Goal: Task Accomplishment & Management: Complete application form

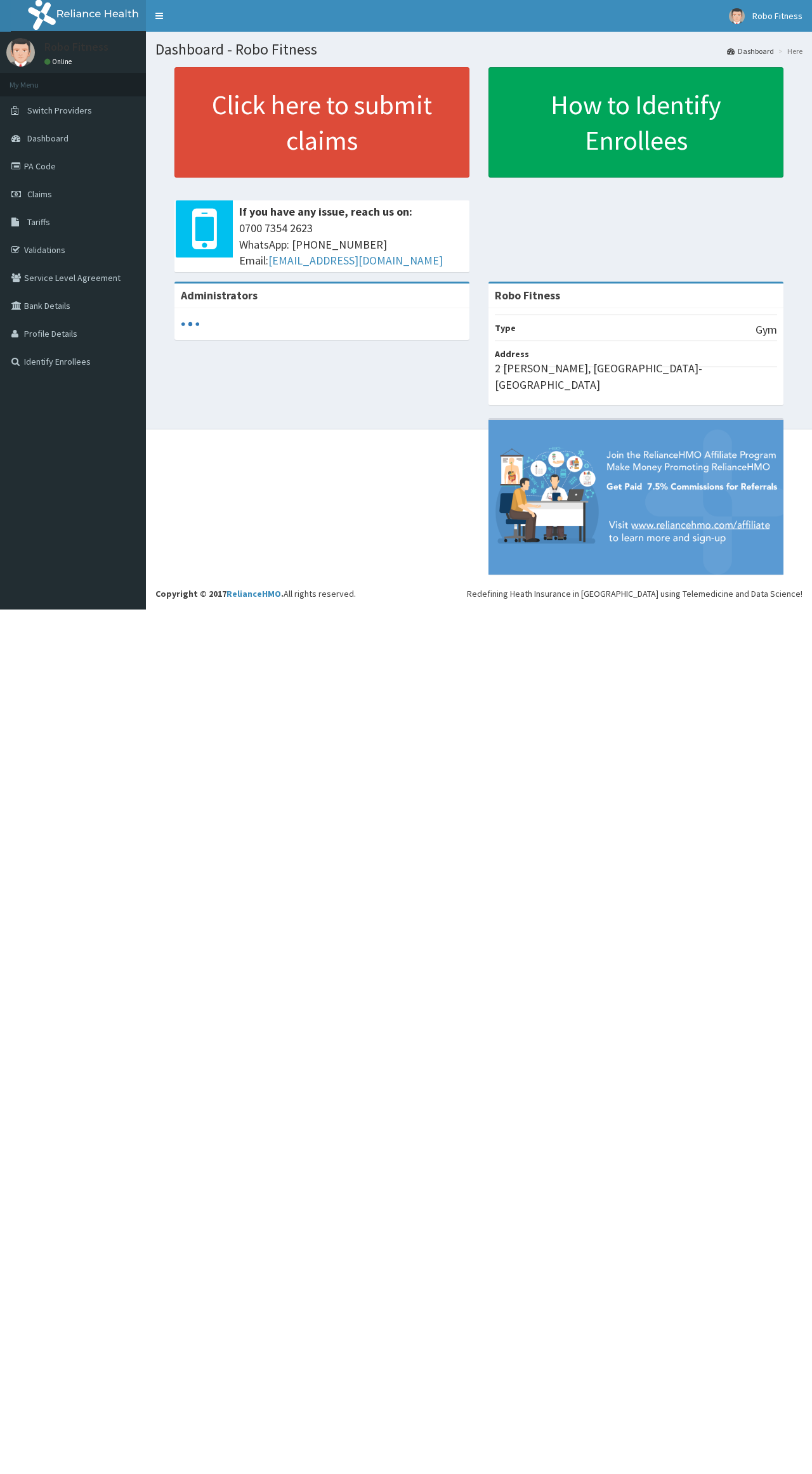
click at [270, 142] on link "Click here to submit claims" at bounding box center [321, 122] width 295 height 110
click at [337, 100] on link "Click here to submit claims" at bounding box center [321, 122] width 295 height 110
click at [373, 114] on link "Click here to submit claims" at bounding box center [321, 122] width 295 height 110
click at [344, 69] on link "Click here to submit claims" at bounding box center [321, 122] width 295 height 110
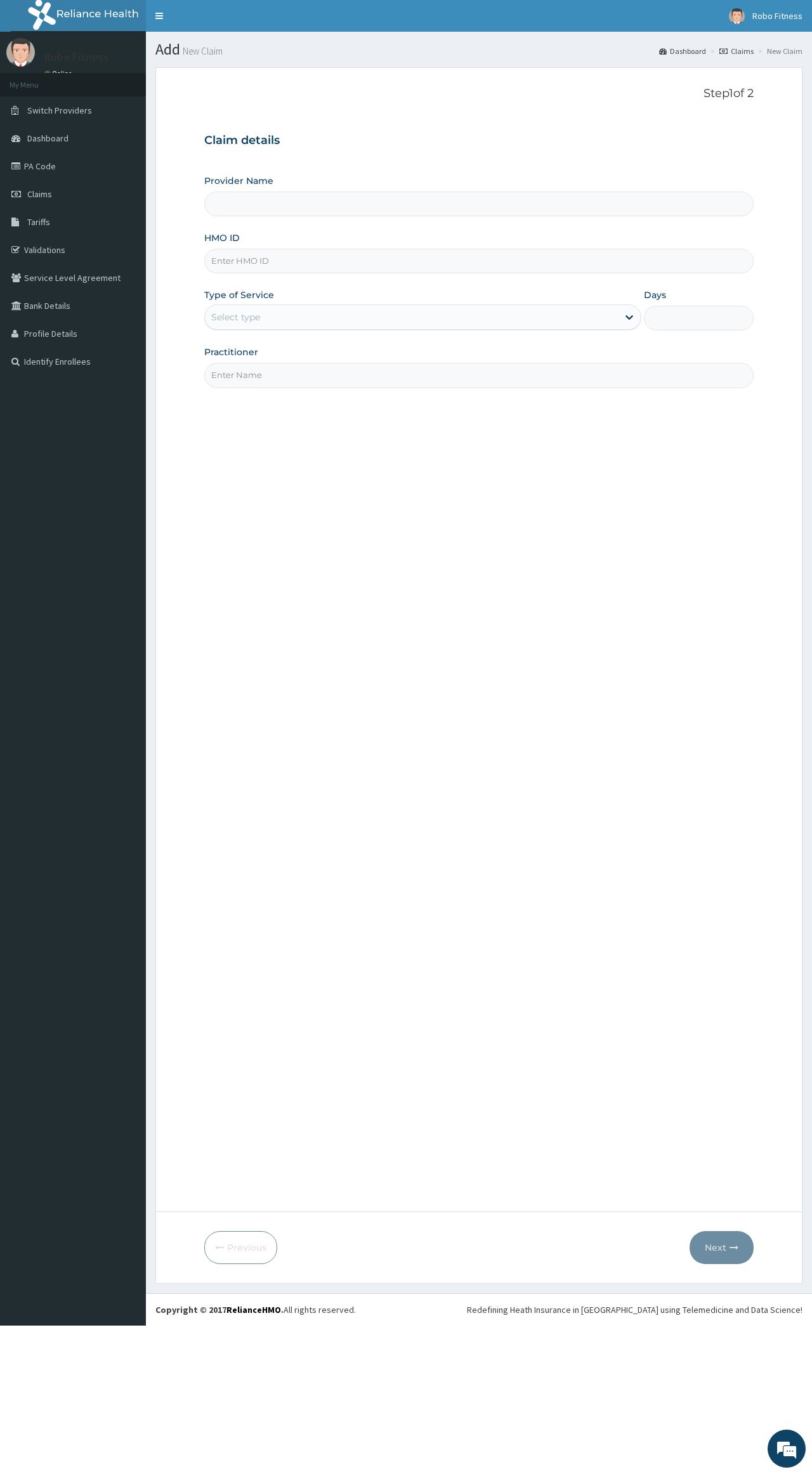
click at [218, 256] on input "HMO ID" at bounding box center [478, 261] width 548 height 25
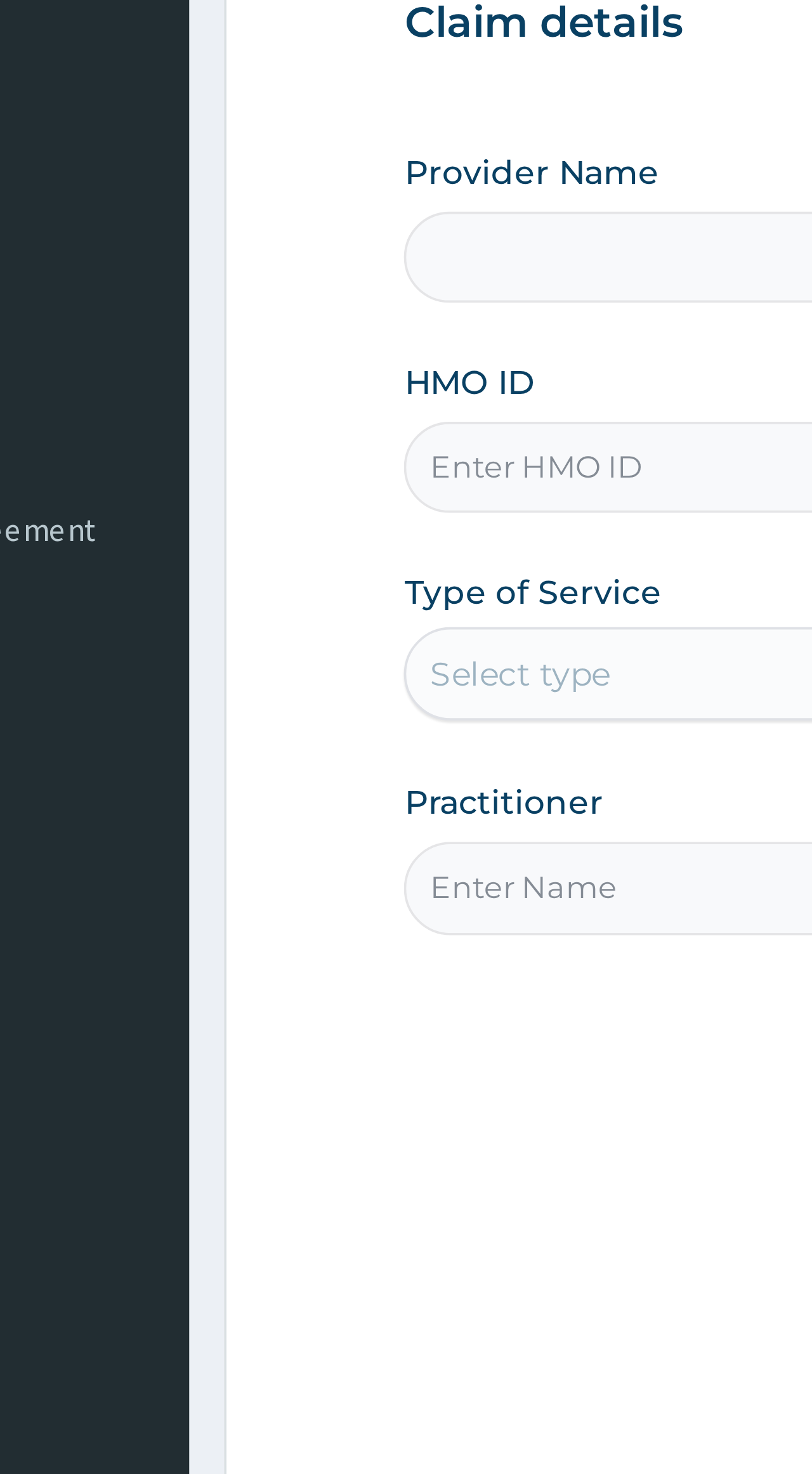
type input "Robo Fitness"
type input "1"
type input "E"
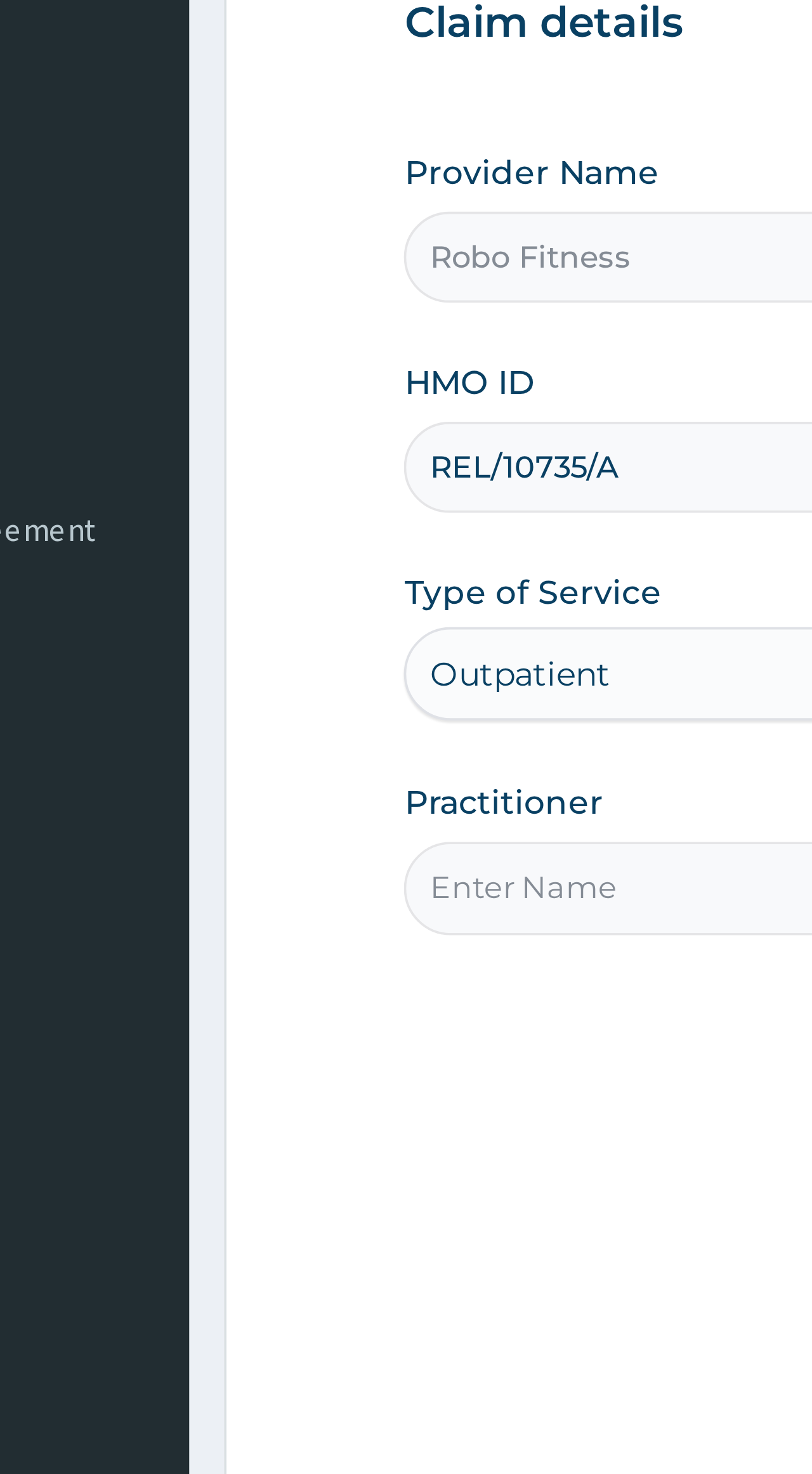
type input "REL/10735/A"
click at [204, 363] on input "Practitioner" at bounding box center [478, 375] width 548 height 25
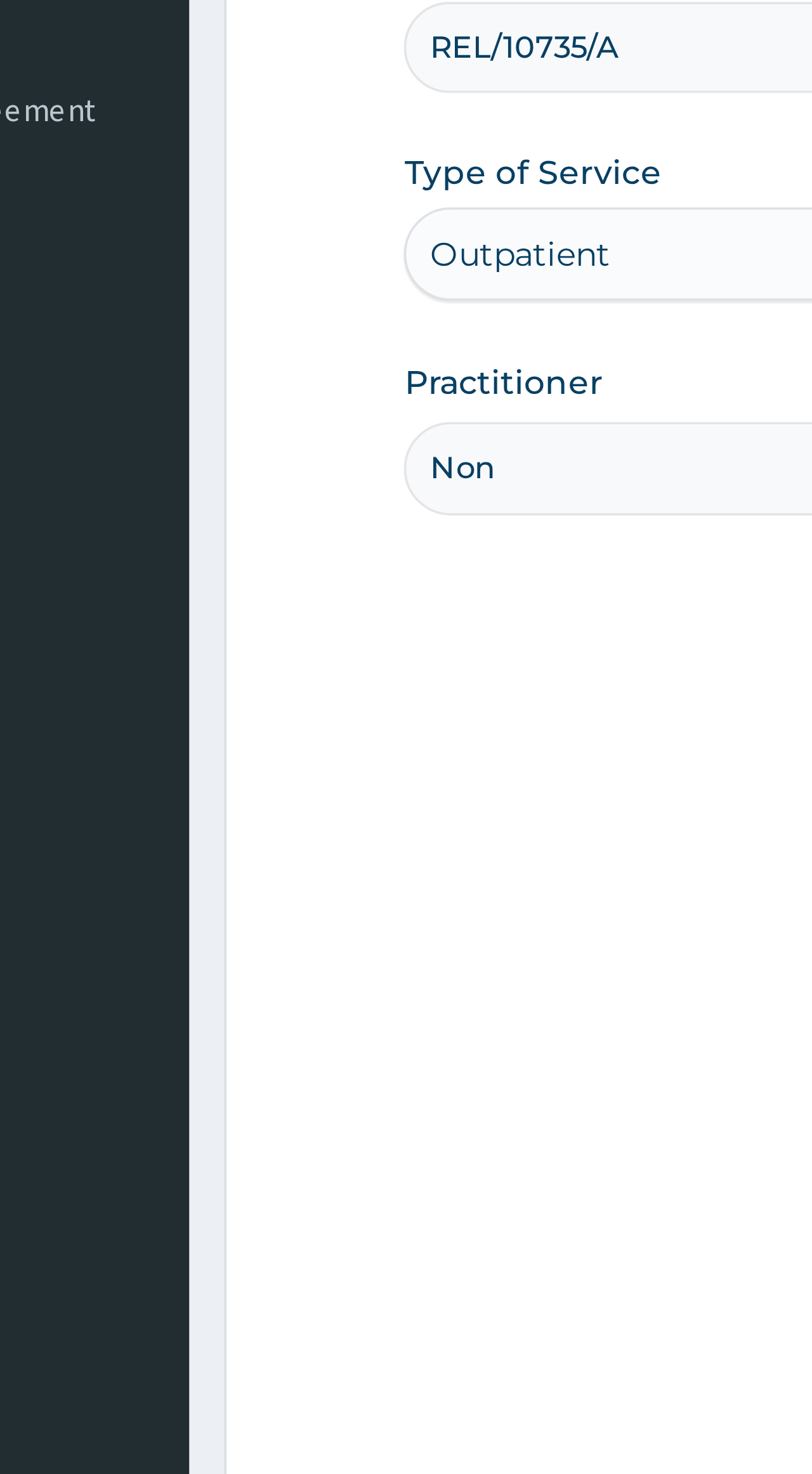
type input "Non"
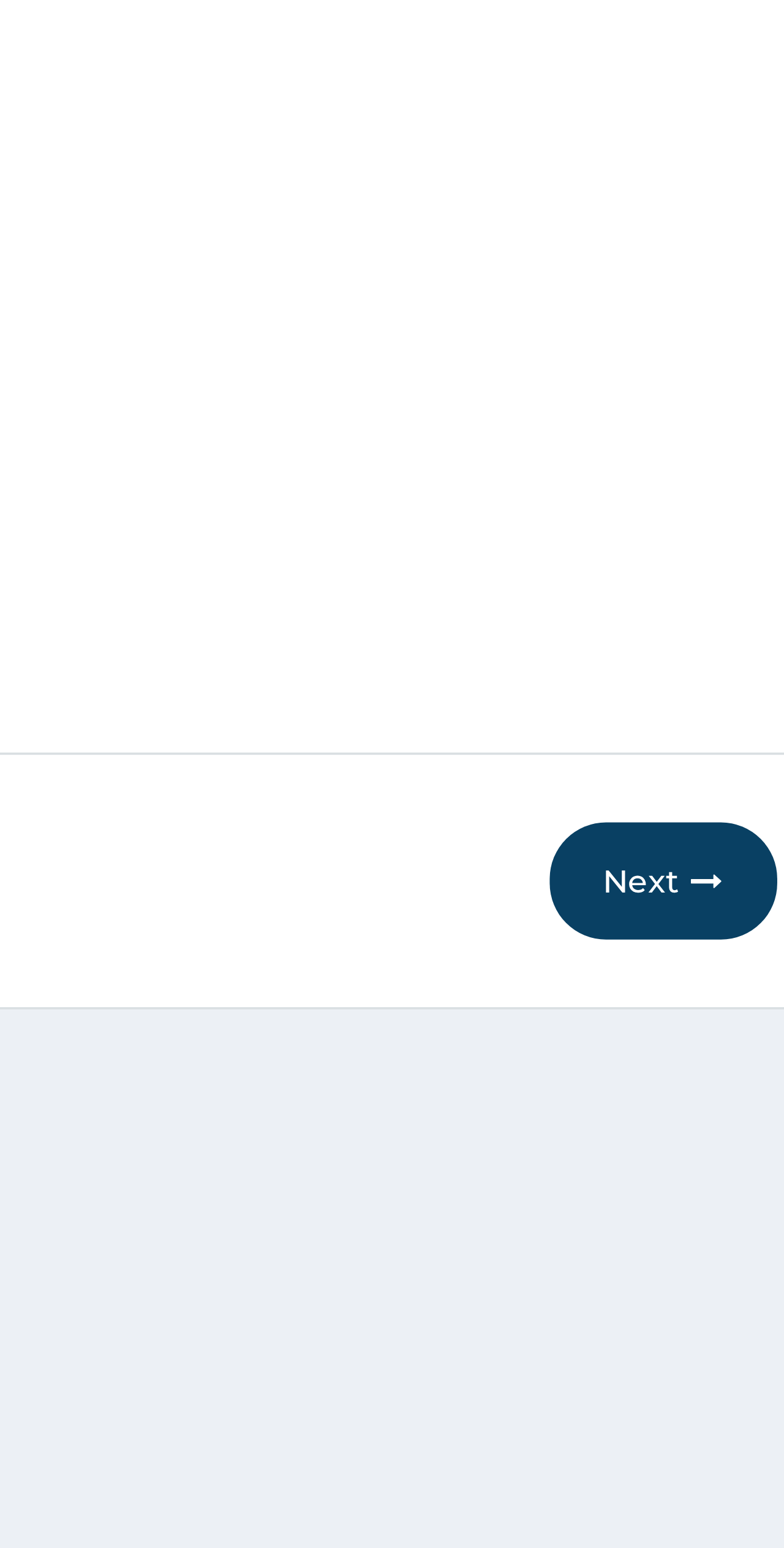
click at [704, 1294] on icon "button" at bounding box center [708, 1298] width 9 height 9
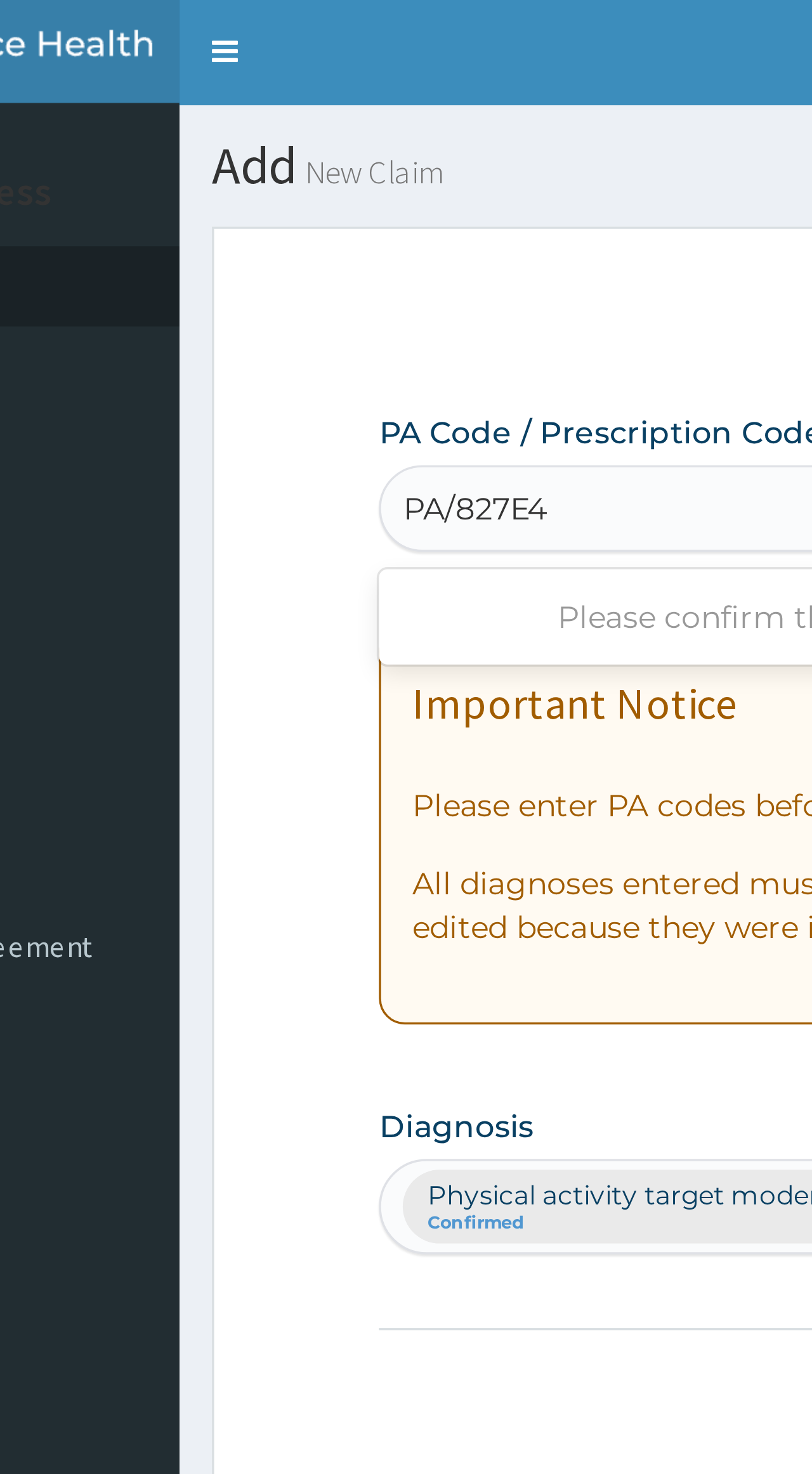
type input "PA/827E4B"
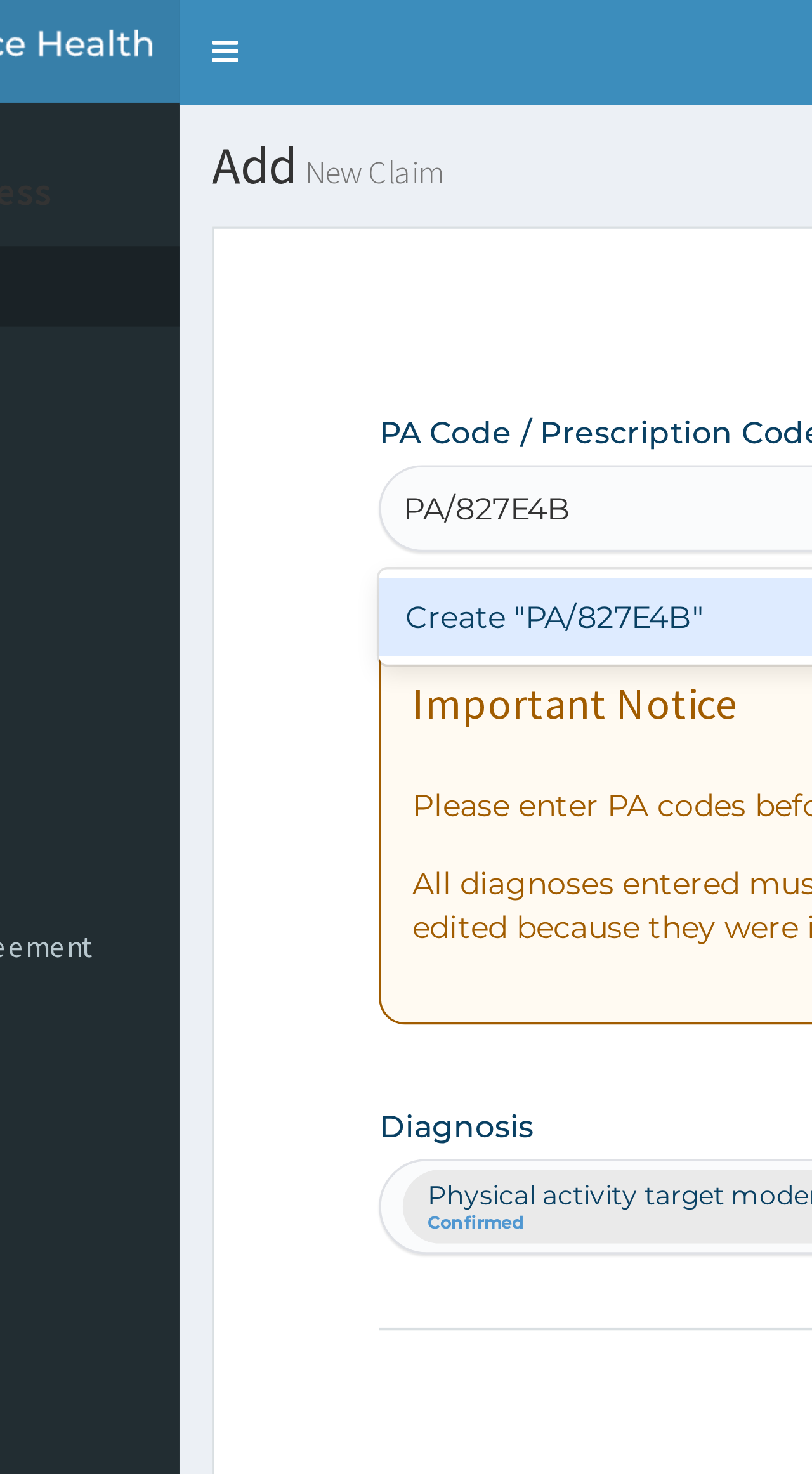
click at [204, 183] on div "Create "PA/827E4B"" at bounding box center [389, 182] width 370 height 23
